Goal: Information Seeking & Learning: Learn about a topic

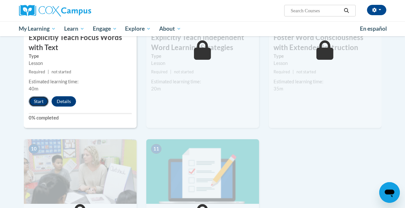
click at [38, 101] on button "Start" at bounding box center [39, 101] width 20 height 10
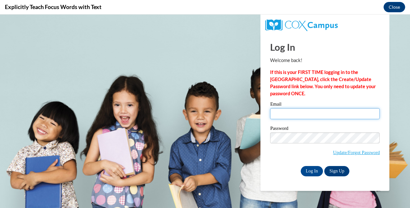
click at [286, 112] on input "Email" at bounding box center [325, 113] width 110 height 11
type input "agillum@galliavintonesc.org"
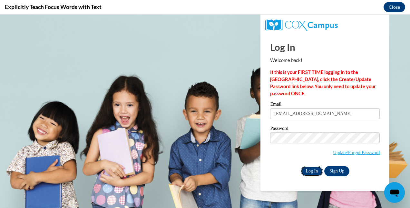
click at [312, 170] on input "Log In" at bounding box center [312, 171] width 23 height 10
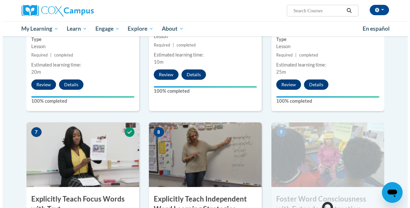
scroll to position [529, 0]
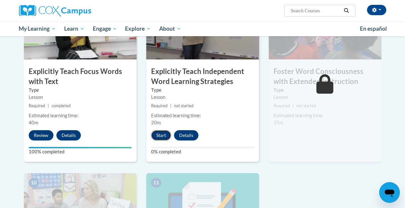
click at [163, 133] on button "Start" at bounding box center [161, 135] width 20 height 10
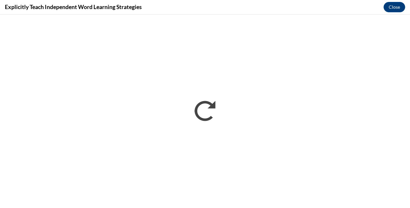
scroll to position [0, 0]
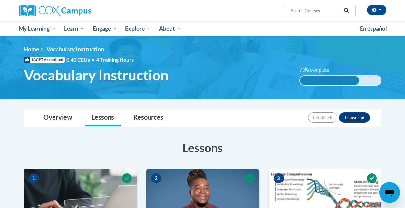
click at [386, 19] on div "[PERSON_NAME] ([GEOGRAPHIC_DATA]/New_York UTC-04:00) My Profile Inbox My Transc…" at bounding box center [202, 10] width 377 height 21
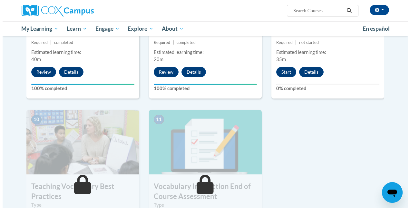
scroll to position [591, 0]
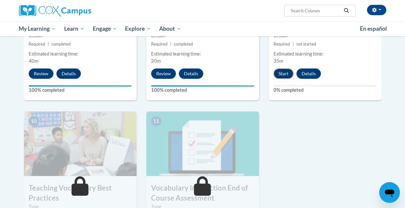
click at [283, 72] on button "Start" at bounding box center [284, 73] width 20 height 10
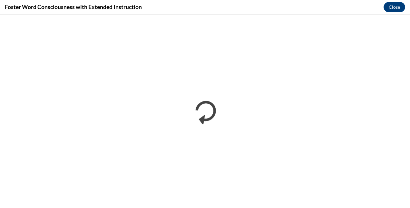
scroll to position [0, 0]
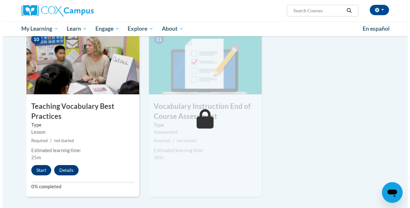
scroll to position [673, 0]
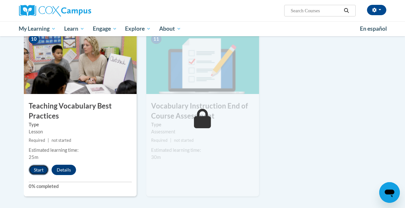
click at [33, 171] on button "Start" at bounding box center [39, 169] width 20 height 10
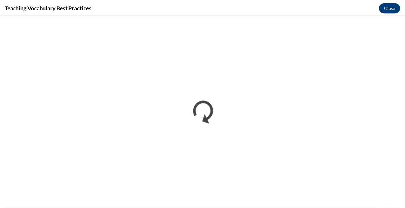
scroll to position [0, 0]
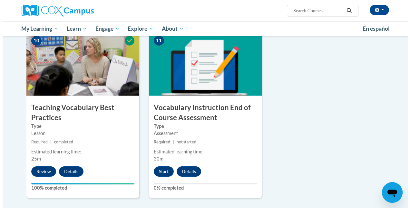
scroll to position [671, 0]
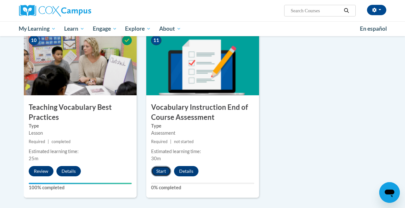
click at [162, 169] on button "Start" at bounding box center [161, 171] width 20 height 10
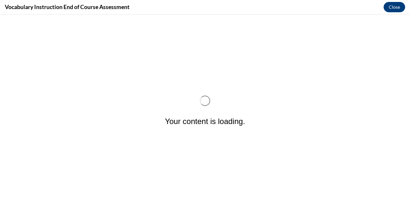
scroll to position [0, 0]
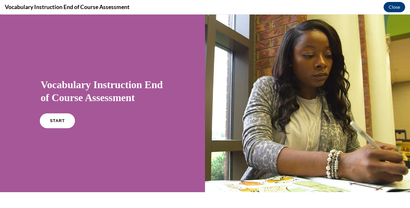
click at [57, 121] on span "START" at bounding box center [57, 120] width 15 height 5
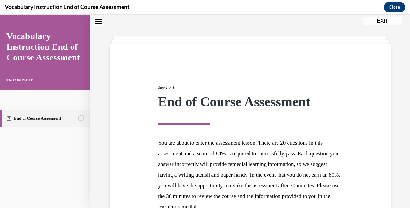
scroll to position [88, 0]
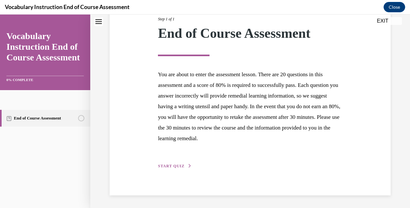
click at [175, 165] on span "START QUIZ" at bounding box center [171, 165] width 26 height 5
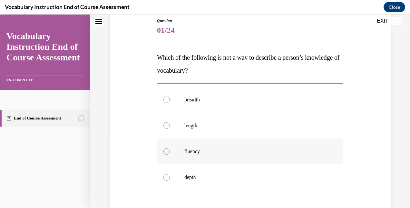
click at [188, 152] on p "fluency" at bounding box center [255, 151] width 143 height 6
click at [170, 152] on input "fluency" at bounding box center [166, 151] width 6 height 6
radio input "true"
click at [190, 126] on p "length" at bounding box center [255, 125] width 143 height 6
click at [170, 126] on input "length" at bounding box center [166, 125] width 6 height 6
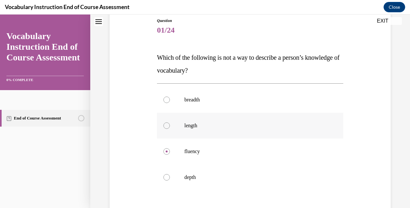
radio input "true"
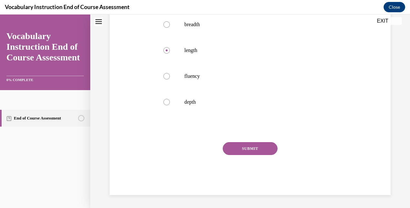
click at [248, 147] on button "SUBMIT" at bounding box center [250, 148] width 55 height 13
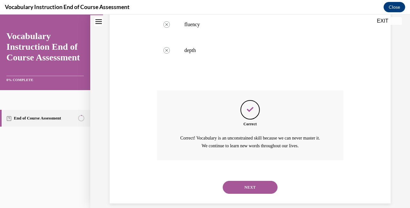
scroll to position [207, 0]
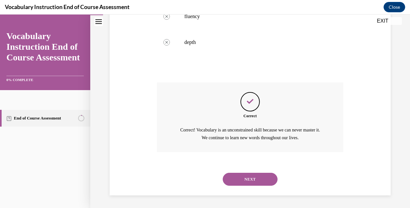
click at [246, 179] on button "NEXT" at bounding box center [250, 178] width 55 height 13
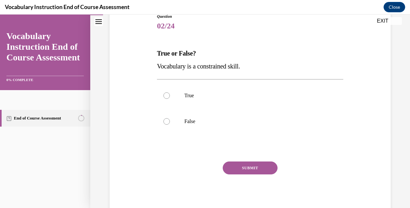
scroll to position [90, 0]
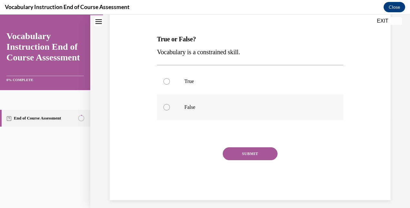
click at [244, 109] on p "False" at bounding box center [255, 107] width 143 height 6
click at [170, 109] on input "False" at bounding box center [166, 107] width 6 height 6
radio input "true"
click at [250, 153] on button "SUBMIT" at bounding box center [250, 153] width 55 height 13
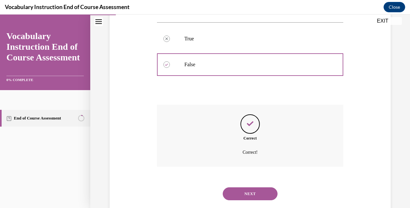
scroll to position [147, 0]
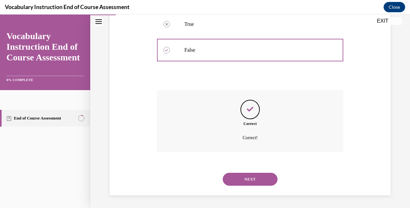
click at [248, 180] on button "NEXT" at bounding box center [250, 178] width 55 height 13
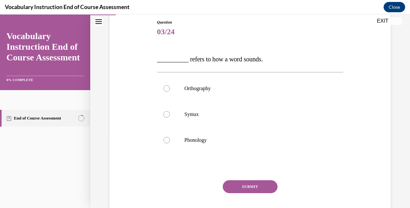
scroll to position [71, 0]
click at [199, 138] on p "Phonology" at bounding box center [255, 139] width 143 height 6
click at [170, 138] on input "Phonology" at bounding box center [166, 139] width 6 height 6
radio input "true"
click at [245, 186] on button "SUBMIT" at bounding box center [250, 186] width 55 height 13
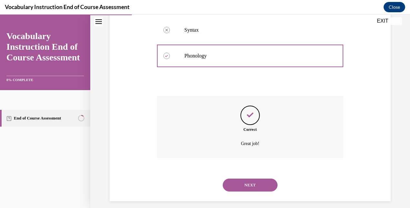
scroll to position [160, 0]
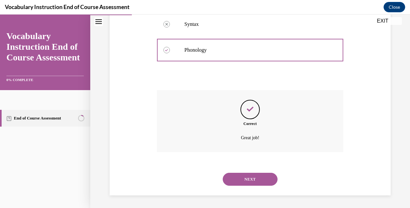
click at [250, 179] on button "NEXT" at bounding box center [250, 178] width 55 height 13
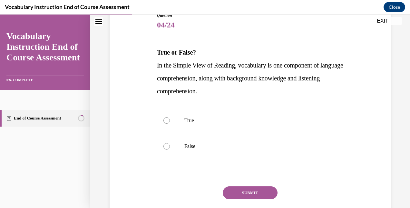
scroll to position [77, 0]
click at [204, 114] on label "True" at bounding box center [250, 120] width 186 height 26
click at [170, 117] on input "True" at bounding box center [166, 120] width 6 height 6
radio input "true"
click at [246, 192] on button "SUBMIT" at bounding box center [250, 192] width 55 height 13
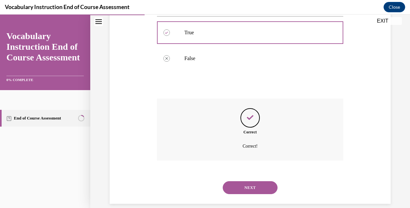
scroll to position [173, 0]
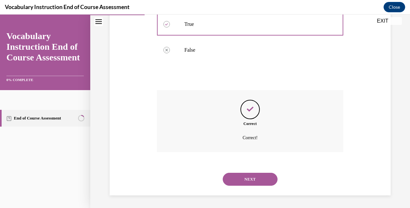
click at [250, 177] on button "NEXT" at bounding box center [250, 178] width 55 height 13
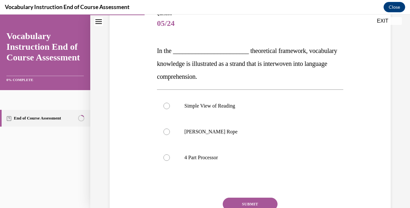
scroll to position [78, 0]
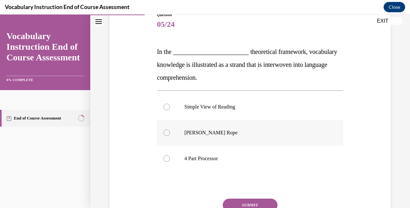
click at [224, 137] on label "Scarborough's Rope" at bounding box center [250, 133] width 186 height 26
click at [170, 136] on input "Scarborough's Rope" at bounding box center [166, 132] width 6 height 6
radio input "true"
click at [250, 201] on button "SUBMIT" at bounding box center [250, 204] width 55 height 13
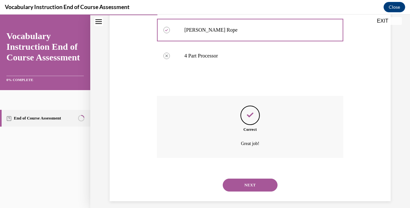
scroll to position [186, 0]
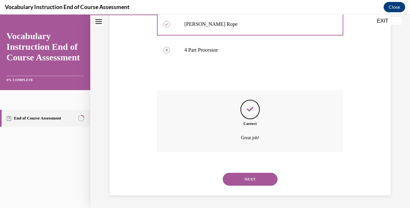
click at [247, 178] on button "NEXT" at bounding box center [250, 178] width 55 height 13
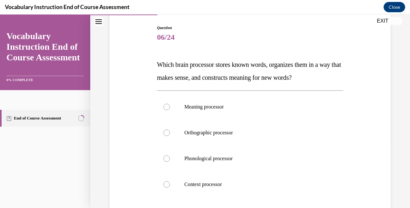
scroll to position [70, 0]
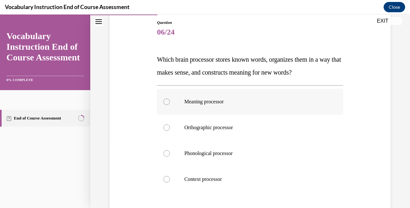
click at [219, 103] on p "Meaning processor" at bounding box center [255, 101] width 143 height 6
click at [170, 103] on input "Meaning processor" at bounding box center [166, 101] width 6 height 6
radio input "true"
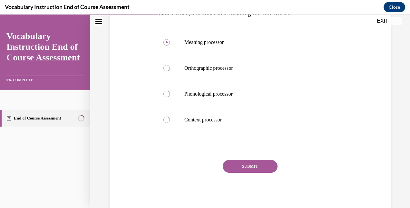
click at [243, 164] on button "SUBMIT" at bounding box center [250, 166] width 55 height 13
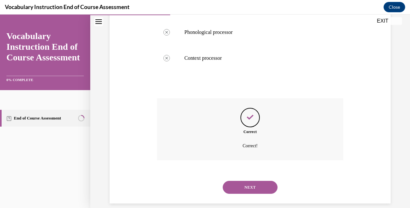
scroll to position [199, 0]
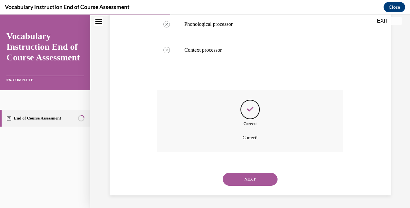
click at [249, 177] on button "NEXT" at bounding box center [250, 178] width 55 height 13
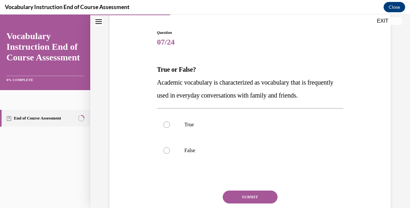
scroll to position [62, 0]
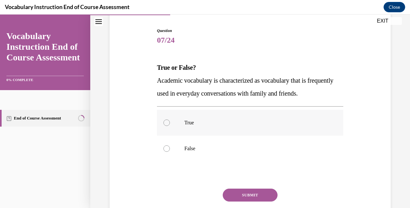
click at [222, 125] on p "True" at bounding box center [255, 122] width 143 height 6
click at [170, 125] on input "True" at bounding box center [166, 122] width 6 height 6
radio input "true"
click at [205, 146] on p "False" at bounding box center [255, 148] width 143 height 6
click at [170, 146] on input "False" at bounding box center [166, 148] width 6 height 6
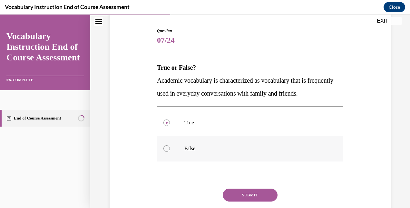
radio input "true"
click at [249, 195] on button "SUBMIT" at bounding box center [250, 194] width 55 height 13
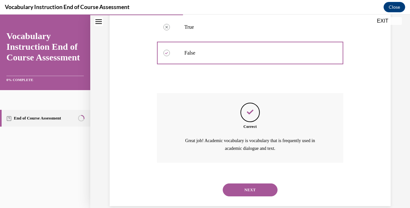
scroll to position [168, 0]
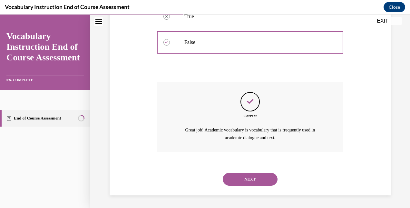
click at [253, 176] on button "NEXT" at bounding box center [250, 178] width 55 height 13
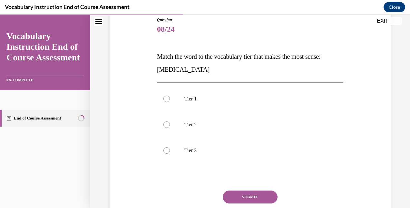
scroll to position [74, 0]
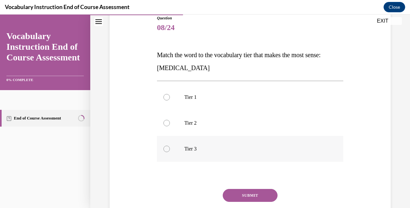
click at [187, 147] on p "Tier 3" at bounding box center [255, 148] width 143 height 6
click at [170, 147] on input "Tier 3" at bounding box center [166, 148] width 6 height 6
radio input "true"
click at [249, 194] on button "SUBMIT" at bounding box center [250, 195] width 55 height 13
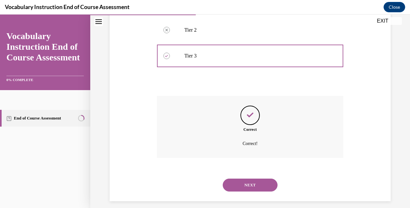
scroll to position [173, 0]
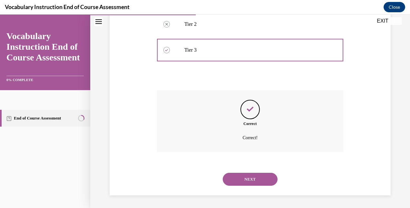
click at [244, 181] on button "NEXT" at bounding box center [250, 178] width 55 height 13
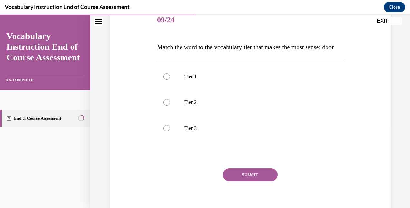
scroll to position [83, 0]
click at [234, 79] on p "Tier 1" at bounding box center [255, 76] width 143 height 6
click at [170, 79] on input "Tier 1" at bounding box center [166, 76] width 6 height 6
radio input "true"
click at [249, 181] on button "SUBMIT" at bounding box center [250, 174] width 55 height 13
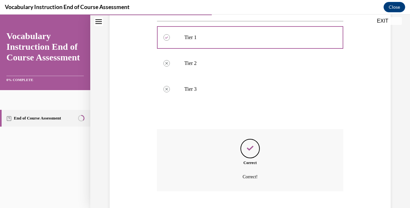
scroll to position [173, 0]
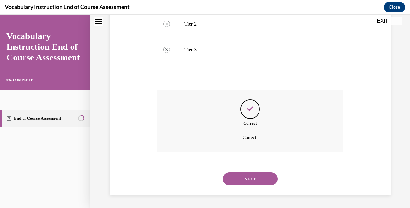
click at [251, 178] on button "NEXT" at bounding box center [250, 178] width 55 height 13
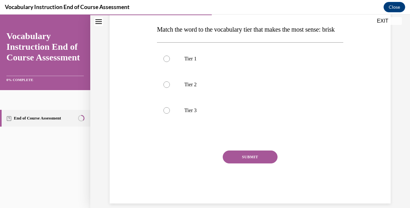
scroll to position [100, 0]
click at [245, 97] on label "Tier 2" at bounding box center [250, 84] width 186 height 26
click at [170, 87] on input "Tier 2" at bounding box center [166, 84] width 6 height 6
radio input "true"
click at [248, 163] on button "SUBMIT" at bounding box center [250, 156] width 55 height 13
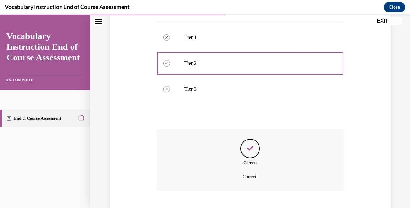
scroll to position [173, 0]
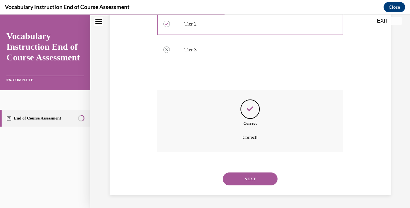
click at [249, 177] on button "NEXT" at bounding box center [250, 178] width 55 height 13
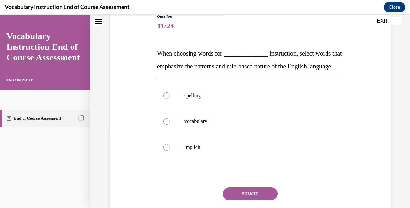
scroll to position [84, 0]
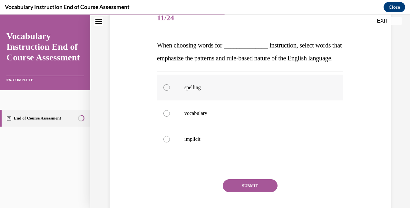
click at [214, 100] on label "spelling" at bounding box center [250, 87] width 186 height 26
click at [170, 91] on input "spelling" at bounding box center [166, 87] width 6 height 6
radio input "true"
click at [249, 192] on button "SUBMIT" at bounding box center [250, 185] width 55 height 13
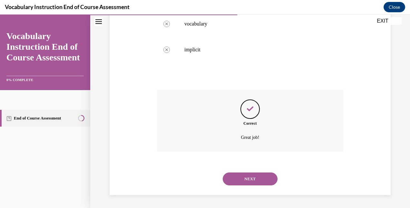
scroll to position [186, 0]
click at [253, 179] on button "NEXT" at bounding box center [250, 178] width 55 height 13
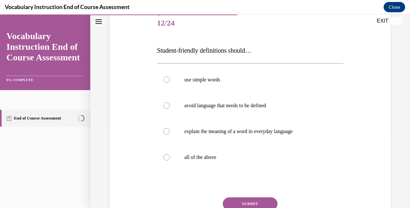
scroll to position [82, 0]
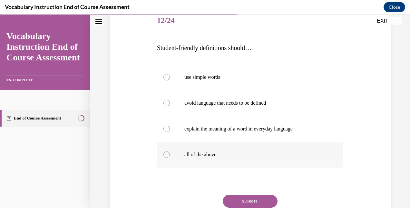
click at [216, 154] on p "all of the above" at bounding box center [255, 154] width 143 height 6
click at [170, 154] on input "all of the above" at bounding box center [166, 154] width 6 height 6
radio input "true"
click at [253, 201] on button "SUBMIT" at bounding box center [250, 200] width 55 height 13
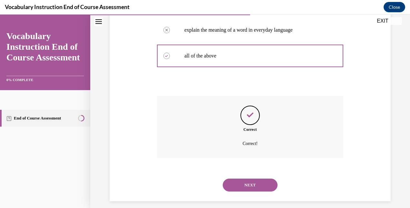
scroll to position [186, 0]
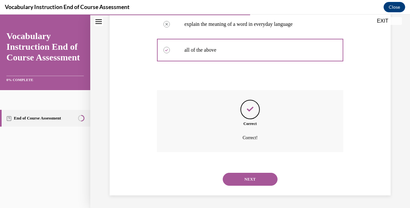
click at [249, 178] on button "NEXT" at bounding box center [250, 178] width 55 height 13
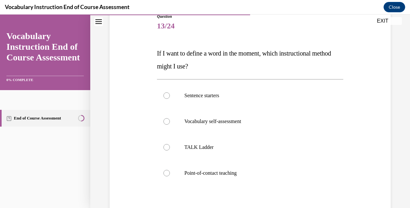
scroll to position [77, 0]
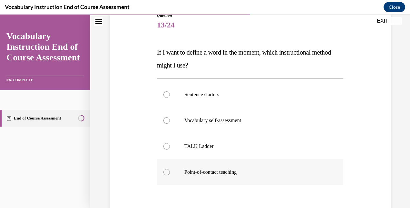
click at [204, 174] on p "Point-of-contact teaching" at bounding box center [255, 172] width 143 height 6
click at [170, 174] on input "Point-of-contact teaching" at bounding box center [166, 172] width 6 height 6
radio input "true"
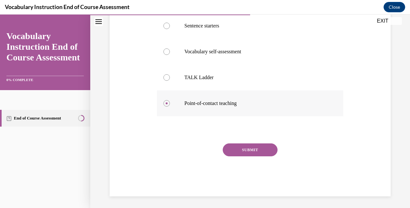
scroll to position [147, 0]
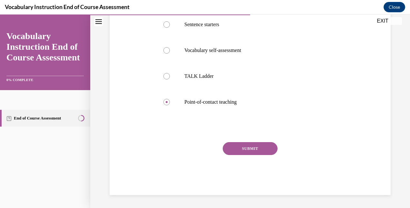
click at [249, 150] on button "SUBMIT" at bounding box center [250, 148] width 55 height 13
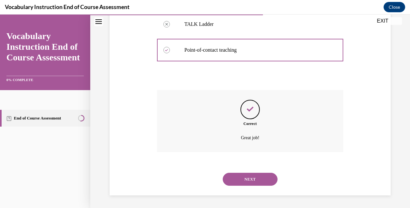
scroll to position [199, 0]
click at [245, 181] on button "NEXT" at bounding box center [250, 178] width 55 height 13
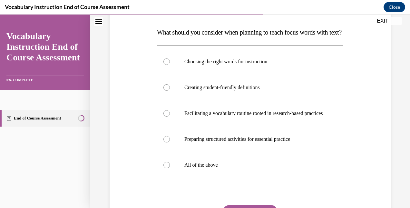
scroll to position [98, 0]
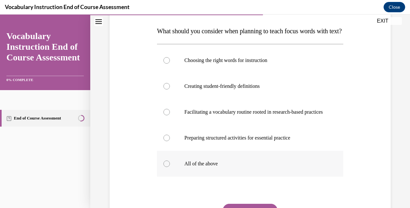
click at [234, 174] on label "All of the above" at bounding box center [250, 164] width 186 height 26
click at [170, 167] on input "All of the above" at bounding box center [166, 163] width 6 height 6
radio input "true"
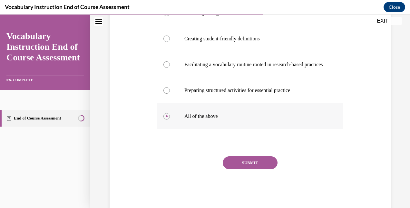
scroll to position [167, 0]
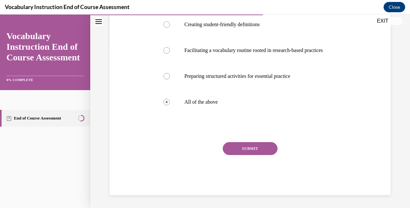
click at [248, 155] on button "SUBMIT" at bounding box center [250, 148] width 55 height 13
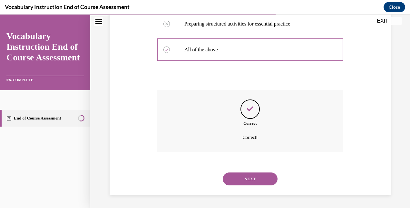
scroll to position [231, 0]
click at [247, 182] on button "NEXT" at bounding box center [250, 178] width 55 height 13
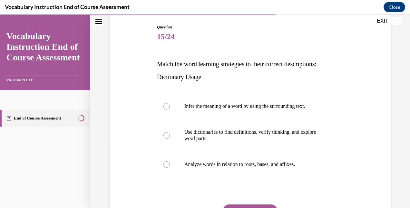
scroll to position [69, 0]
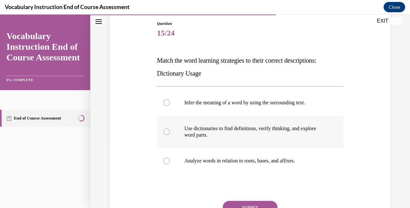
click at [269, 132] on p "Use dictionaries to find definitions, verify thinking, and explore word parts." at bounding box center [255, 131] width 143 height 13
click at [170, 132] on input "Use dictionaries to find definitions, verify thinking, and explore word parts." at bounding box center [166, 131] width 6 height 6
radio input "true"
click at [256, 206] on button "SUBMIT" at bounding box center [250, 206] width 55 height 13
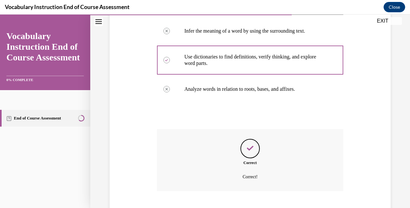
scroll to position [180, 0]
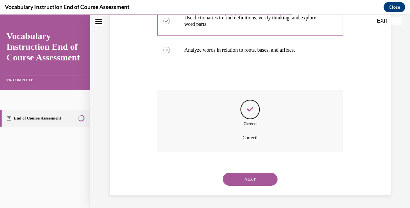
click at [253, 179] on button "NEXT" at bounding box center [250, 178] width 55 height 13
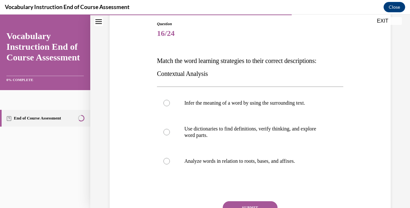
scroll to position [72, 0]
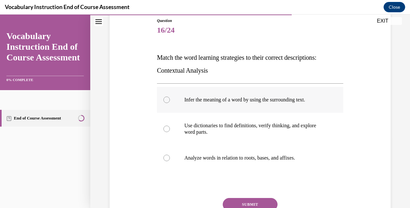
click at [277, 104] on label "Infer the meaning of a word by using the surrounding text." at bounding box center [250, 100] width 186 height 26
click at [170, 103] on input "Infer the meaning of a word by using the surrounding text." at bounding box center [166, 99] width 6 height 6
radio input "true"
click at [252, 203] on button "SUBMIT" at bounding box center [250, 204] width 55 height 13
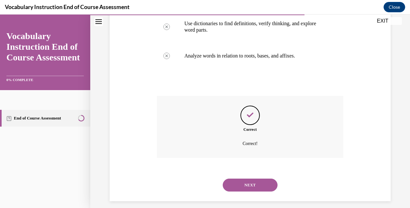
scroll to position [180, 0]
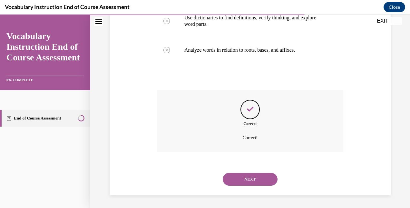
click at [251, 180] on button "NEXT" at bounding box center [250, 178] width 55 height 13
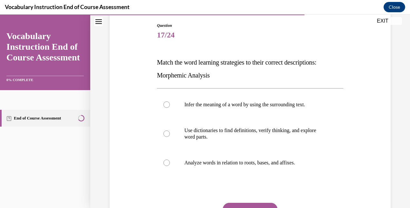
scroll to position [76, 0]
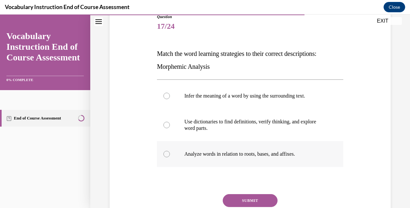
click at [259, 156] on p "Analyze words in relation to roots, bases, and affixes." at bounding box center [255, 154] width 143 height 6
click at [170, 156] on input "Analyze words in relation to roots, bases, and affixes." at bounding box center [166, 154] width 6 height 6
radio input "true"
click at [252, 200] on button "SUBMIT" at bounding box center [250, 200] width 55 height 13
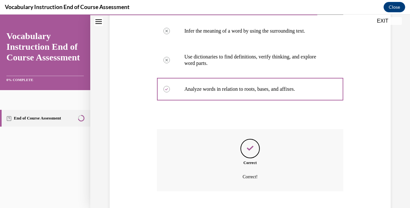
scroll to position [180, 0]
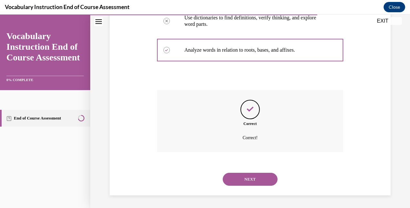
click at [252, 181] on button "NEXT" at bounding box center [250, 178] width 55 height 13
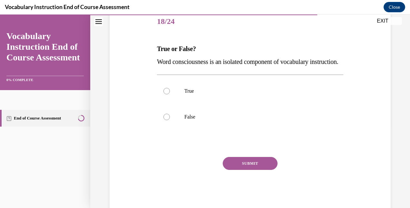
scroll to position [91, 0]
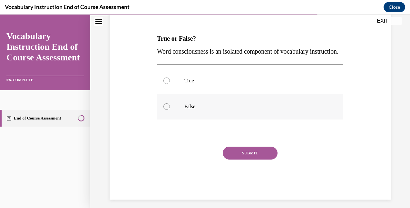
click at [255, 119] on label "False" at bounding box center [250, 106] width 186 height 26
click at [170, 110] on input "False" at bounding box center [166, 106] width 6 height 6
radio input "true"
click at [249, 159] on button "SUBMIT" at bounding box center [250, 152] width 55 height 13
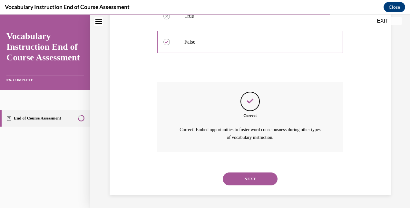
scroll to position [168, 0]
click at [249, 180] on button "NEXT" at bounding box center [250, 178] width 55 height 13
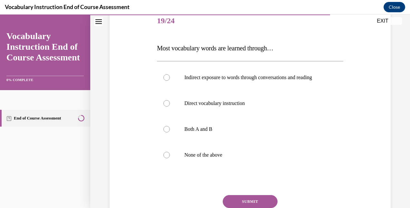
scroll to position [84, 0]
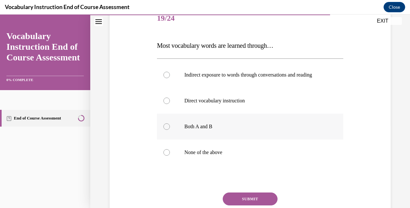
click at [216, 130] on p "Both A and B" at bounding box center [255, 126] width 143 height 6
click at [170, 130] on input "Both A and B" at bounding box center [166, 126] width 6 height 6
radio input "true"
click at [241, 204] on button "SUBMIT" at bounding box center [250, 198] width 55 height 13
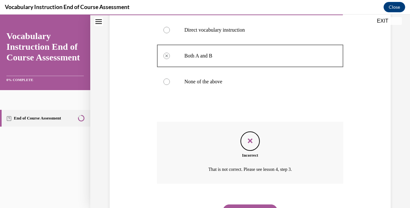
scroll to position [192, 0]
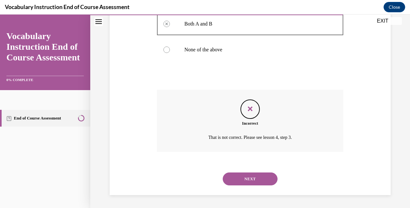
click at [251, 182] on button "NEXT" at bounding box center [250, 178] width 55 height 13
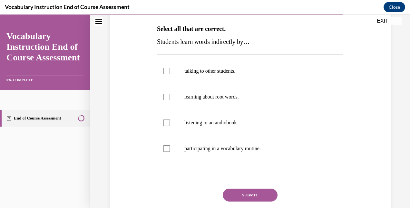
scroll to position [103, 0]
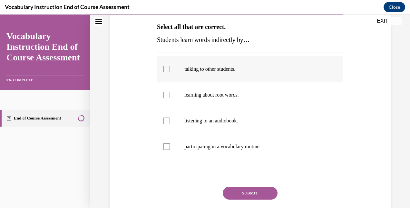
click at [237, 67] on p "talking to other students." at bounding box center [255, 69] width 143 height 6
click at [170, 67] on input "talking to other students." at bounding box center [166, 69] width 6 height 6
checkbox input "true"
click at [232, 117] on label "listening to an audiobook." at bounding box center [250, 121] width 186 height 26
click at [170, 117] on input "listening to an audiobook." at bounding box center [166, 120] width 6 height 6
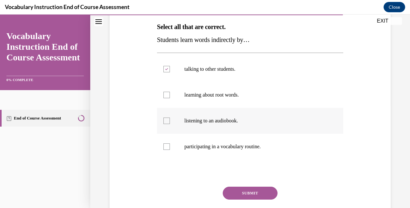
checkbox input "true"
click at [250, 192] on button "SUBMIT" at bounding box center [250, 192] width 55 height 13
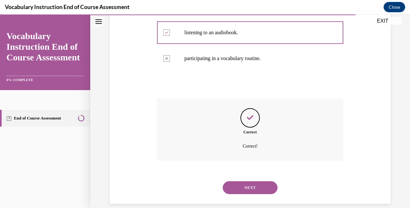
scroll to position [199, 0]
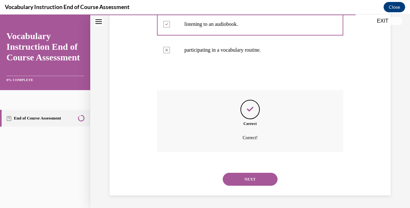
click at [249, 180] on button "NEXT" at bounding box center [250, 178] width 55 height 13
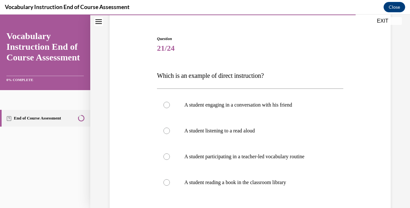
scroll to position [76, 0]
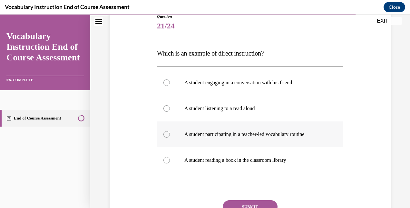
click at [315, 141] on label "A student participating in a teacher-led vocabulary routine" at bounding box center [250, 134] width 186 height 26
click at [170, 137] on input "A student participating in a teacher-led vocabulary routine" at bounding box center [166, 134] width 6 height 6
radio input "true"
click at [254, 204] on button "SUBMIT" at bounding box center [250, 206] width 55 height 13
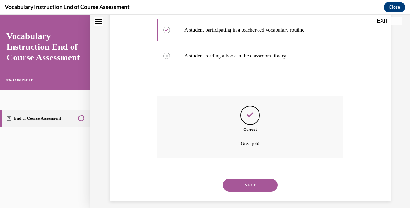
scroll to position [186, 0]
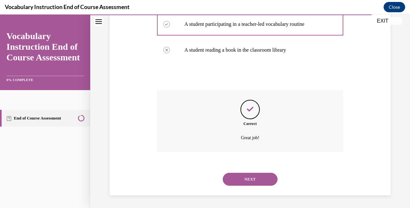
click at [250, 181] on button "NEXT" at bounding box center [250, 178] width 55 height 13
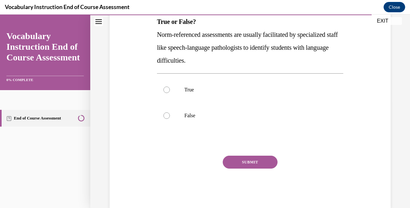
scroll to position [108, 0]
click at [185, 116] on p "False" at bounding box center [255, 115] width 143 height 6
click at [170, 116] on input "False" at bounding box center [166, 115] width 6 height 6
radio input "true"
click at [179, 94] on label "True" at bounding box center [250, 89] width 186 height 26
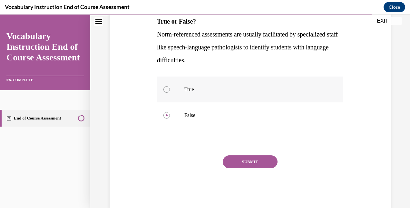
click at [170, 93] on input "True" at bounding box center [166, 89] width 6 height 6
radio input "true"
click at [245, 160] on button "SUBMIT" at bounding box center [250, 161] width 55 height 13
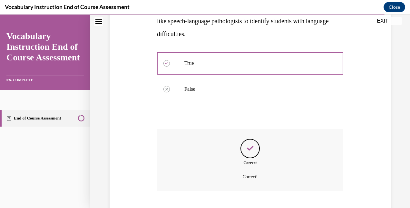
scroll to position [173, 0]
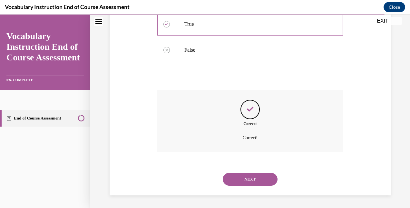
click at [249, 177] on button "NEXT" at bounding box center [250, 178] width 55 height 13
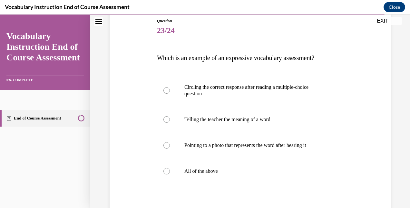
scroll to position [72, 0]
click at [194, 175] on label "All of the above" at bounding box center [250, 171] width 186 height 26
click at [170, 174] on input "All of the above" at bounding box center [166, 170] width 6 height 6
radio input "true"
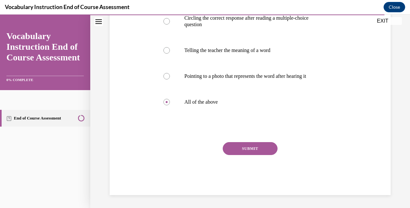
click at [251, 146] on button "SUBMIT" at bounding box center [250, 148] width 55 height 13
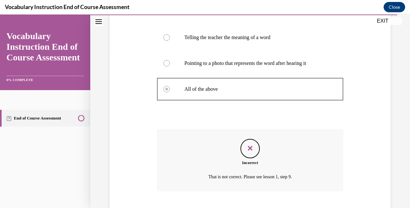
scroll to position [192, 0]
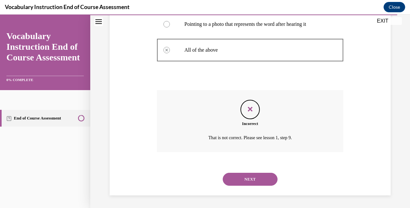
click at [247, 177] on button "NEXT" at bounding box center [250, 178] width 55 height 13
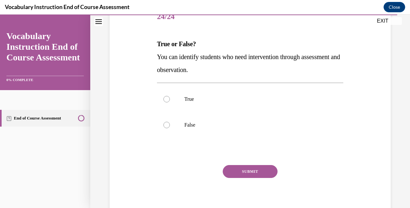
scroll to position [87, 0]
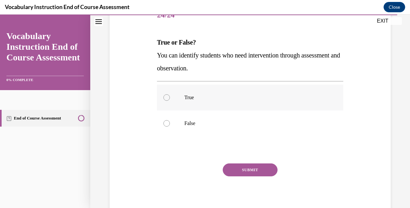
click at [258, 104] on label "True" at bounding box center [250, 97] width 186 height 26
click at [170, 101] on input "True" at bounding box center [166, 97] width 6 height 6
radio input "true"
click at [253, 171] on button "SUBMIT" at bounding box center [250, 169] width 55 height 13
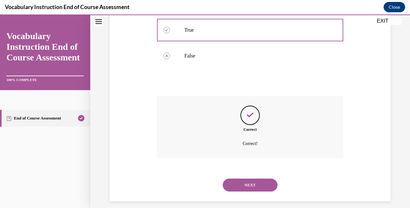
scroll to position [160, 0]
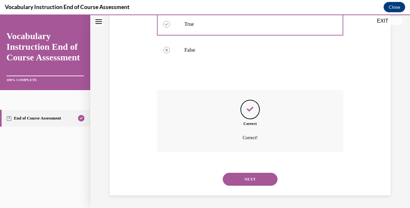
click at [250, 176] on button "NEXT" at bounding box center [250, 178] width 55 height 13
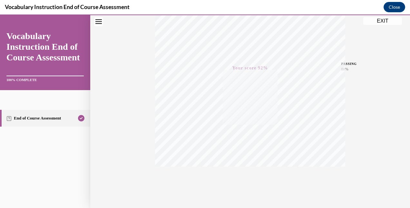
scroll to position [137, 0]
click at [382, 22] on button "EXIT" at bounding box center [382, 21] width 39 height 8
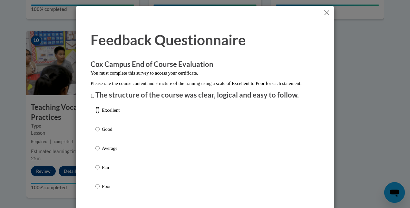
click at [96, 113] on input "Excellent" at bounding box center [97, 109] width 4 height 7
radio input "true"
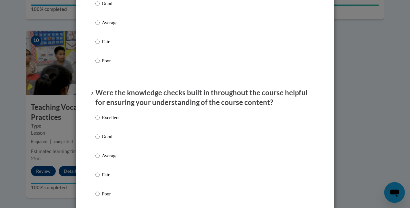
scroll to position [126, 0]
click at [96, 121] on input "Excellent" at bounding box center [97, 116] width 4 height 7
radio input "true"
click at [96, 121] on input "Excellent" at bounding box center [97, 116] width 4 height 7
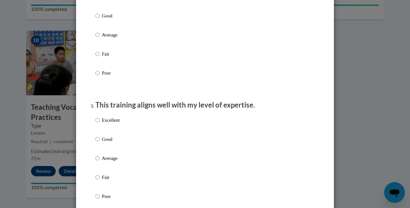
scroll to position [247, 0]
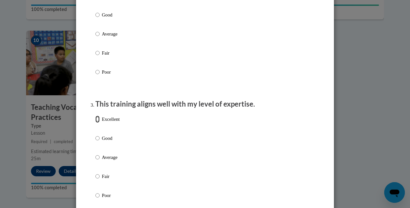
click at [96, 122] on input "Excellent" at bounding box center [97, 118] width 4 height 7
radio input "true"
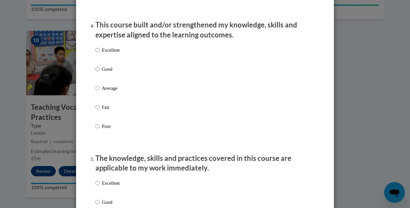
scroll to position [449, 0]
click at [97, 53] on input "Excellent" at bounding box center [97, 49] width 4 height 7
radio input "true"
click at [105, 164] on p "The knowledge, skills and practices covered in this course are applicable to my…" at bounding box center [204, 163] width 219 height 20
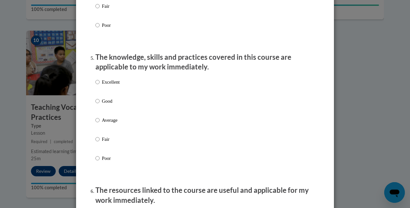
scroll to position [552, 0]
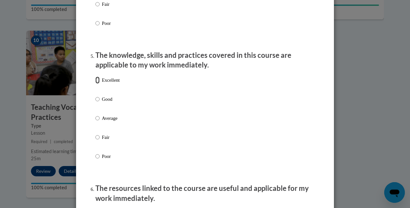
click at [95, 83] on input "Excellent" at bounding box center [97, 79] width 4 height 7
radio input "true"
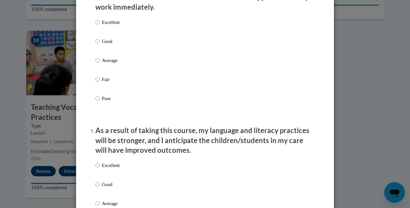
scroll to position [743, 0]
click at [96, 25] on input "Excellent" at bounding box center [97, 21] width 4 height 7
radio input "true"
click at [95, 168] on input "Excellent" at bounding box center [97, 164] width 4 height 7
radio input "true"
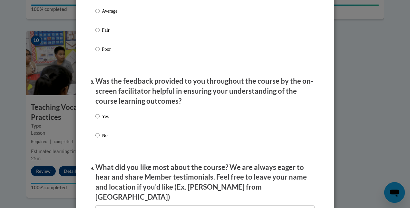
scroll to position [935, 0]
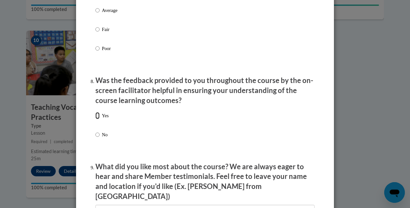
click at [95, 119] on input "Yes" at bounding box center [97, 115] width 4 height 7
radio input "true"
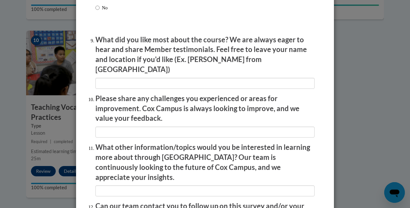
scroll to position [1063, 0]
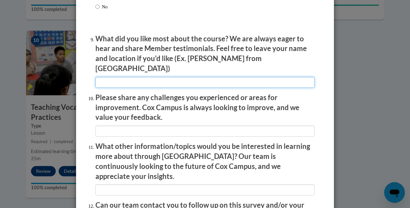
click at [132, 78] on input "textbox" at bounding box center [204, 82] width 219 height 11
type input "Real classroom examples"
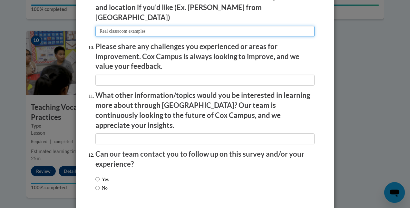
scroll to position [1133, 0]
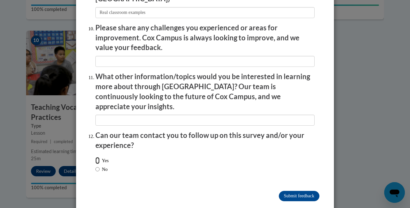
click at [96, 157] on input "Yes" at bounding box center [97, 160] width 4 height 7
radio input "true"
click at [95, 165] on input "No" at bounding box center [97, 168] width 4 height 7
radio input "true"
click at [299, 190] on input "Submit feedback" at bounding box center [299, 195] width 41 height 10
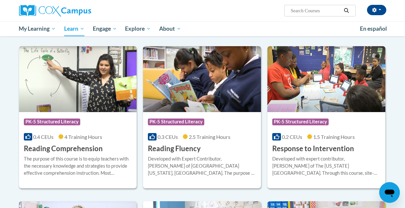
scroll to position [539, 0]
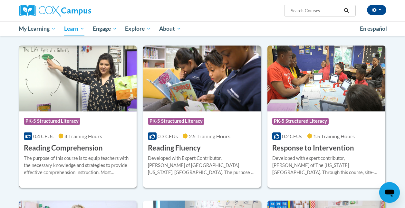
click at [67, 150] on h3 "Reading Comprehension" at bounding box center [63, 148] width 79 height 10
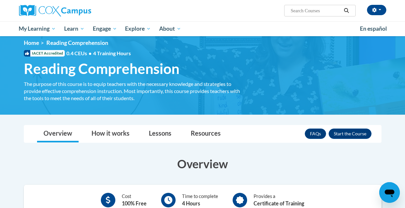
scroll to position [6, 0]
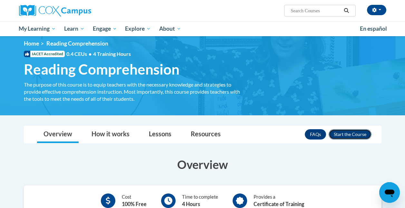
click at [345, 136] on button "Enroll" at bounding box center [350, 134] width 43 height 10
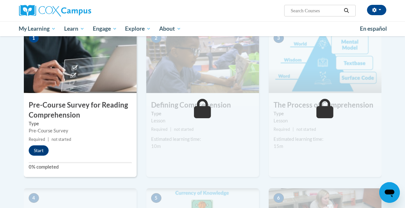
scroll to position [139, 0]
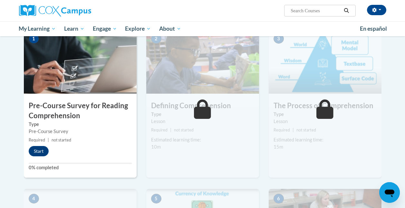
click at [66, 109] on h3 "Pre-Course Survey for Reading Comprehension" at bounding box center [80, 111] width 113 height 20
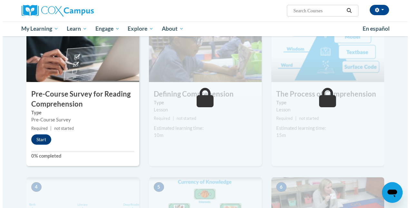
scroll to position [151, 0]
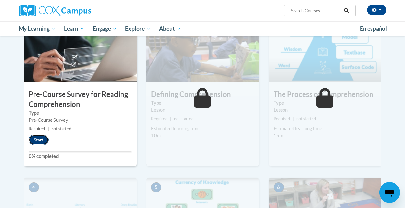
click at [39, 140] on button "Start" at bounding box center [39, 139] width 20 height 10
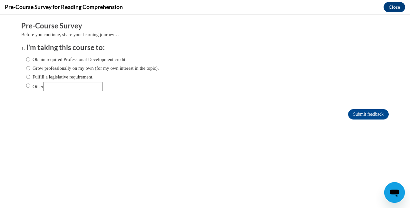
scroll to position [0, 0]
click at [55, 66] on label "Grow professionally on my own (for my own interest in the topic)." at bounding box center [92, 67] width 133 height 7
click at [30, 66] on input "Grow professionally on my own (for my own interest in the topic)." at bounding box center [28, 67] width 4 height 7
radio input "true"
click at [357, 113] on input "Submit feedback" at bounding box center [368, 114] width 41 height 10
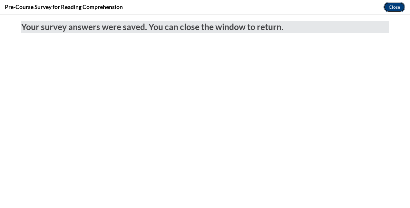
click at [394, 6] on button "Close" at bounding box center [395, 7] width 22 height 10
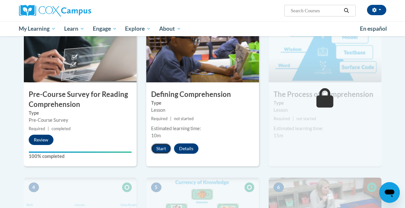
click at [161, 145] on button "Start" at bounding box center [161, 148] width 20 height 10
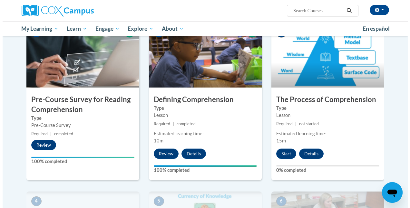
scroll to position [146, 0]
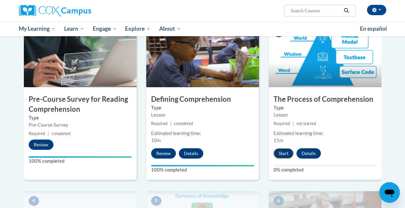
click at [281, 154] on button "Start" at bounding box center [284, 153] width 20 height 10
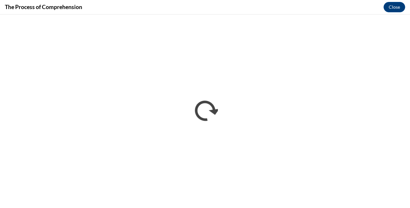
scroll to position [0, 0]
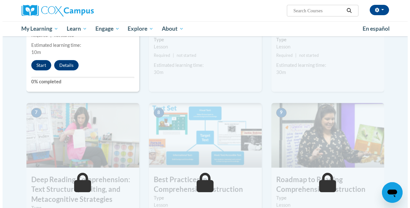
scroll to position [402, 0]
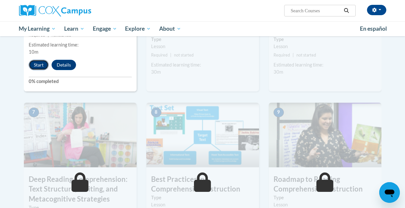
click at [38, 65] on button "Start" at bounding box center [39, 65] width 20 height 10
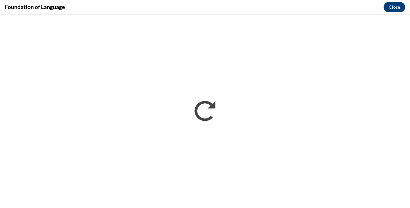
scroll to position [0, 0]
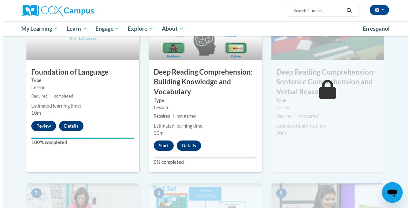
scroll to position [345, 0]
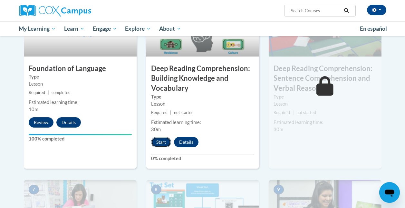
click at [158, 142] on button "Start" at bounding box center [161, 142] width 20 height 10
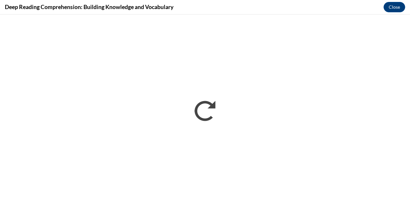
scroll to position [0, 0]
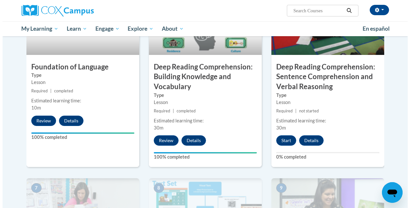
scroll to position [346, 0]
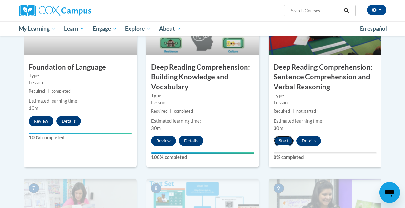
click at [283, 142] on button "Start" at bounding box center [284, 140] width 20 height 10
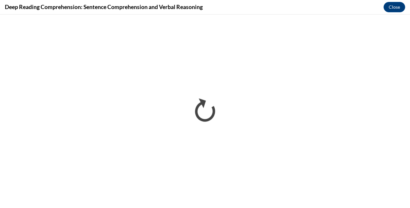
scroll to position [0, 0]
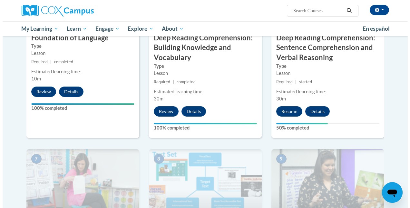
scroll to position [371, 0]
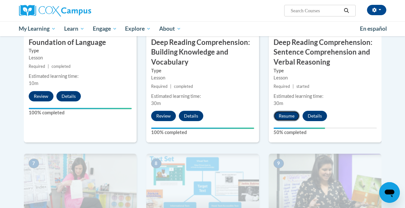
click at [286, 117] on button "Resume" at bounding box center [287, 116] width 26 height 10
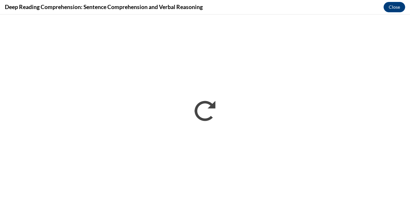
scroll to position [0, 0]
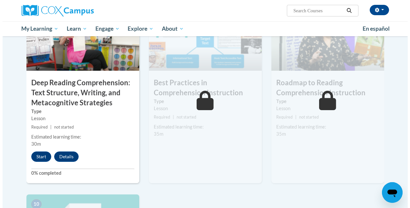
scroll to position [519, 0]
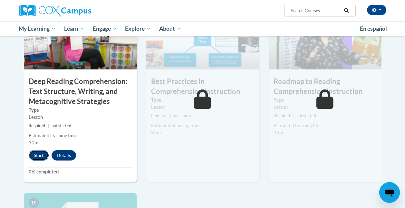
click at [41, 155] on button "Start" at bounding box center [39, 155] width 20 height 10
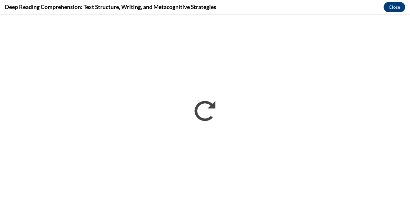
scroll to position [0, 0]
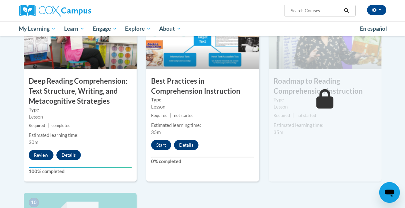
scroll to position [516, 0]
